Goal: Information Seeking & Learning: Learn about a topic

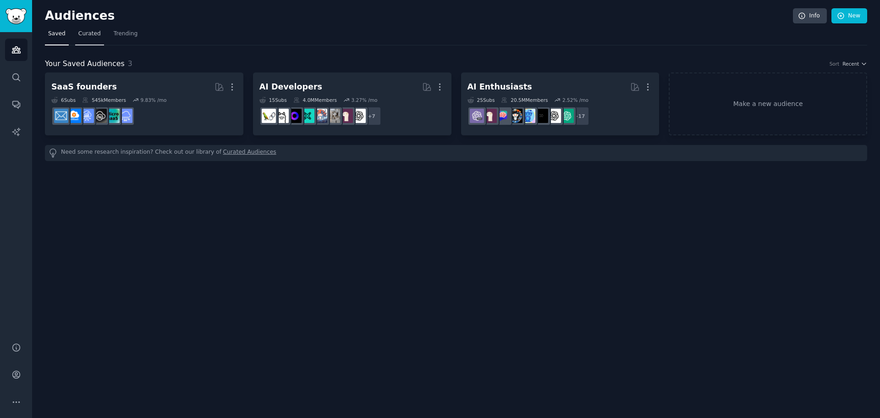
click at [89, 35] on span "Curated" at bounding box center [89, 34] width 22 height 8
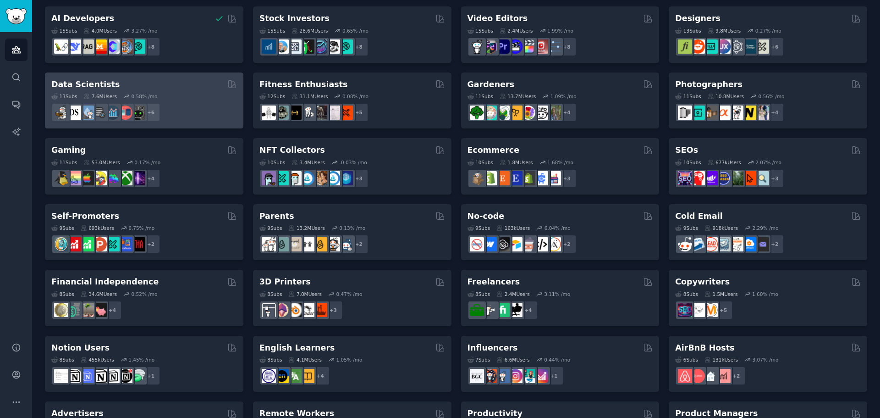
scroll to position [214, 0]
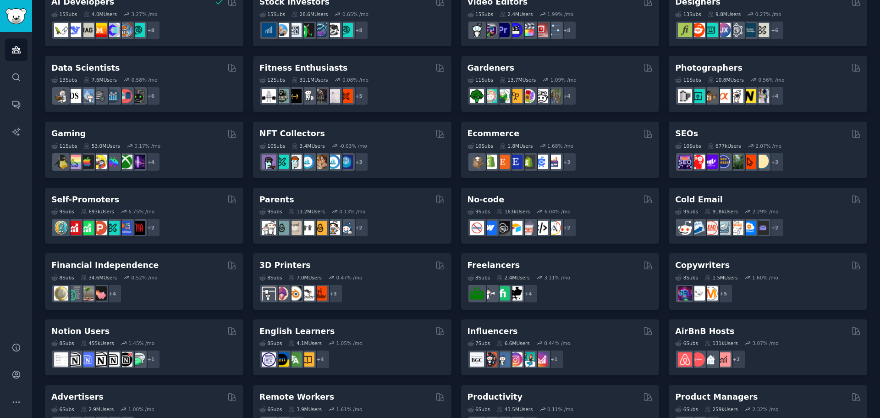
click at [482, 136] on h2 "Ecommerce" at bounding box center [494, 133] width 52 height 11
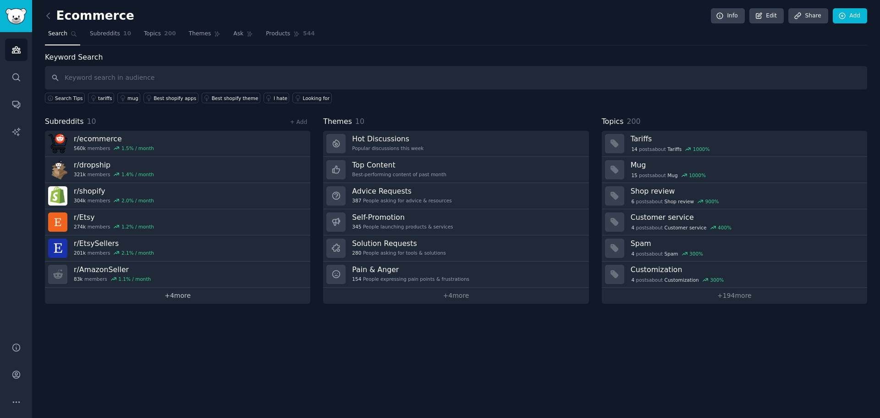
click at [144, 295] on link "+ 4 more" at bounding box center [178, 296] width 266 height 16
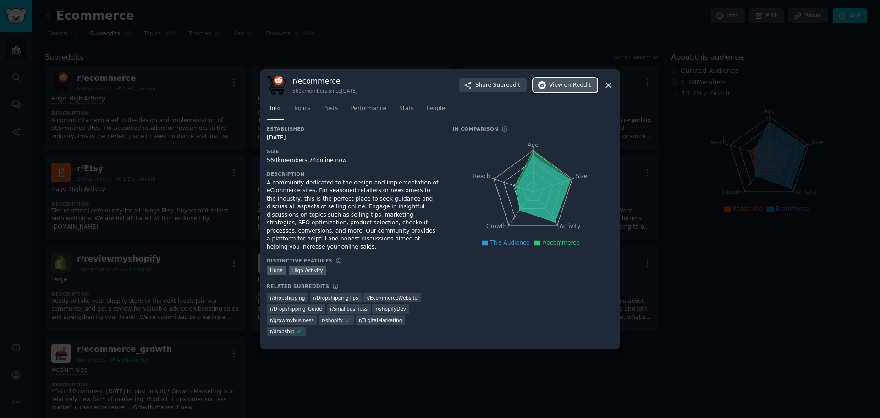
click at [570, 88] on button "View on Reddit" at bounding box center [565, 85] width 64 height 15
